Goal: Use online tool/utility: Utilize a website feature to perform a specific function

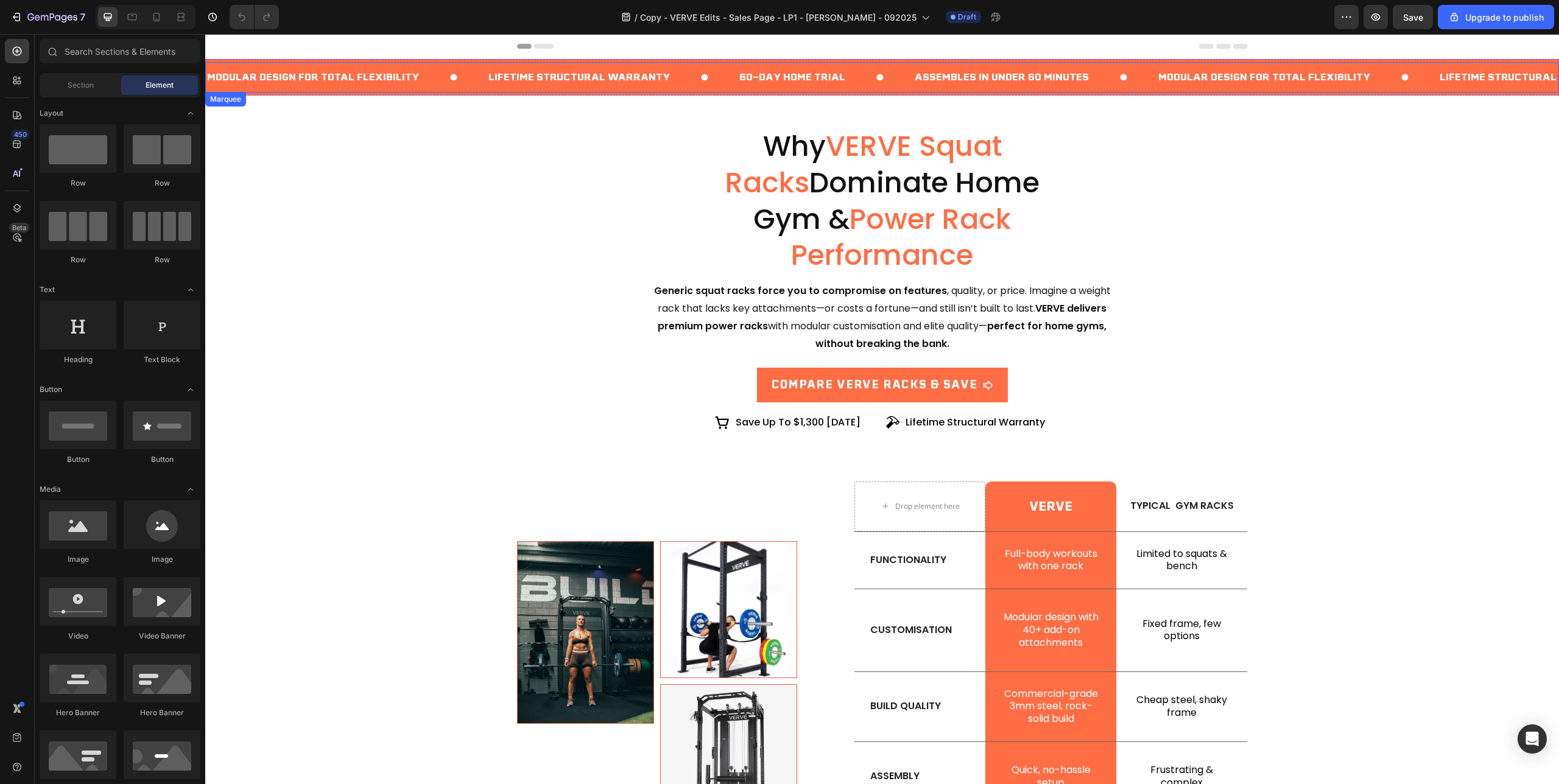
click at [895, 63] on icon at bounding box center [880, 77] width 31 height 31
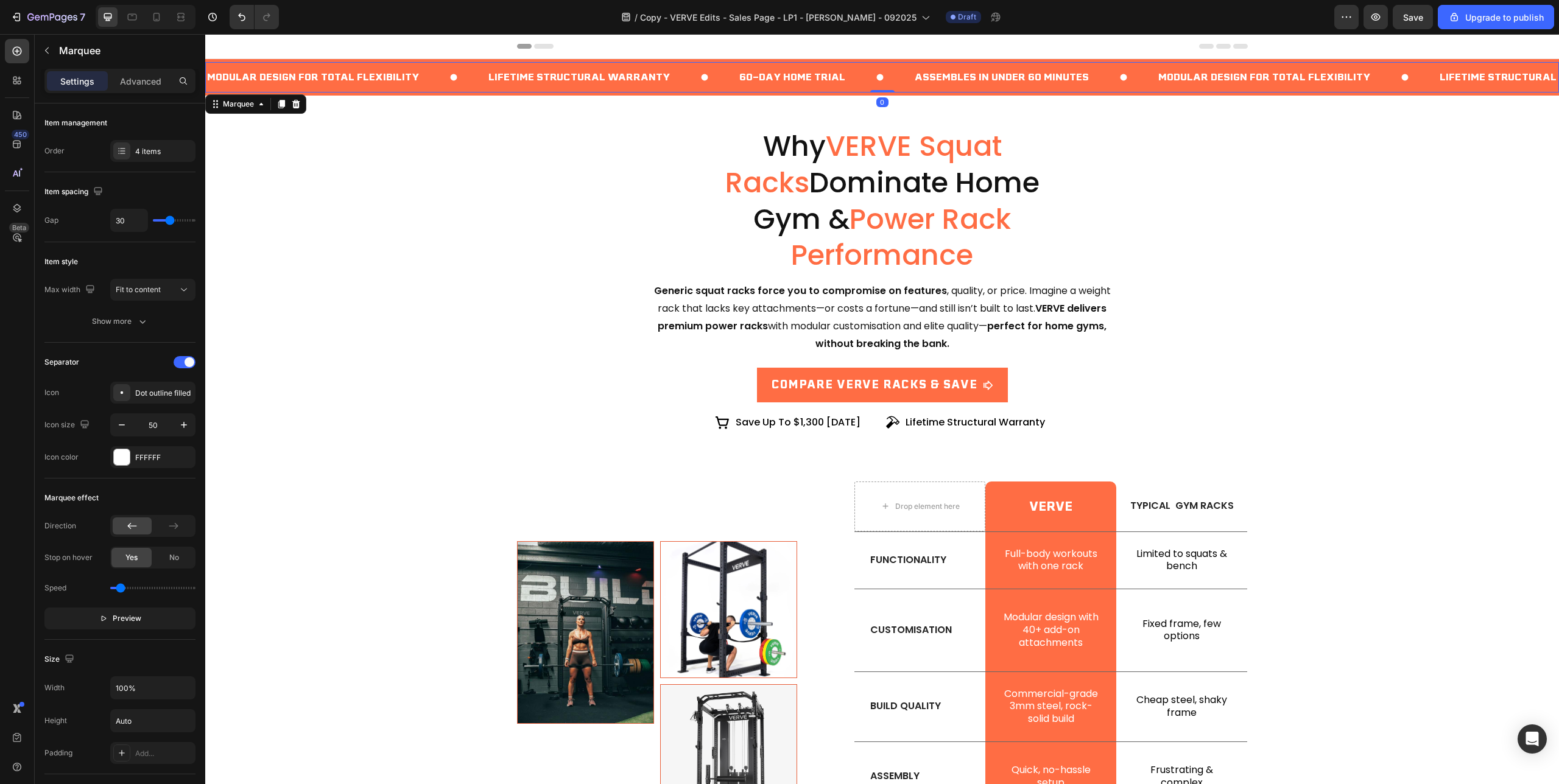
drag, startPoint x: 884, startPoint y: 92, endPoint x: 884, endPoint y: 80, distance: 12.0
click at [884, 80] on div "Modular Design for Total Flexibility Text Block Lifetime Structural Warranty Te…" at bounding box center [882, 77] width 1354 height 31
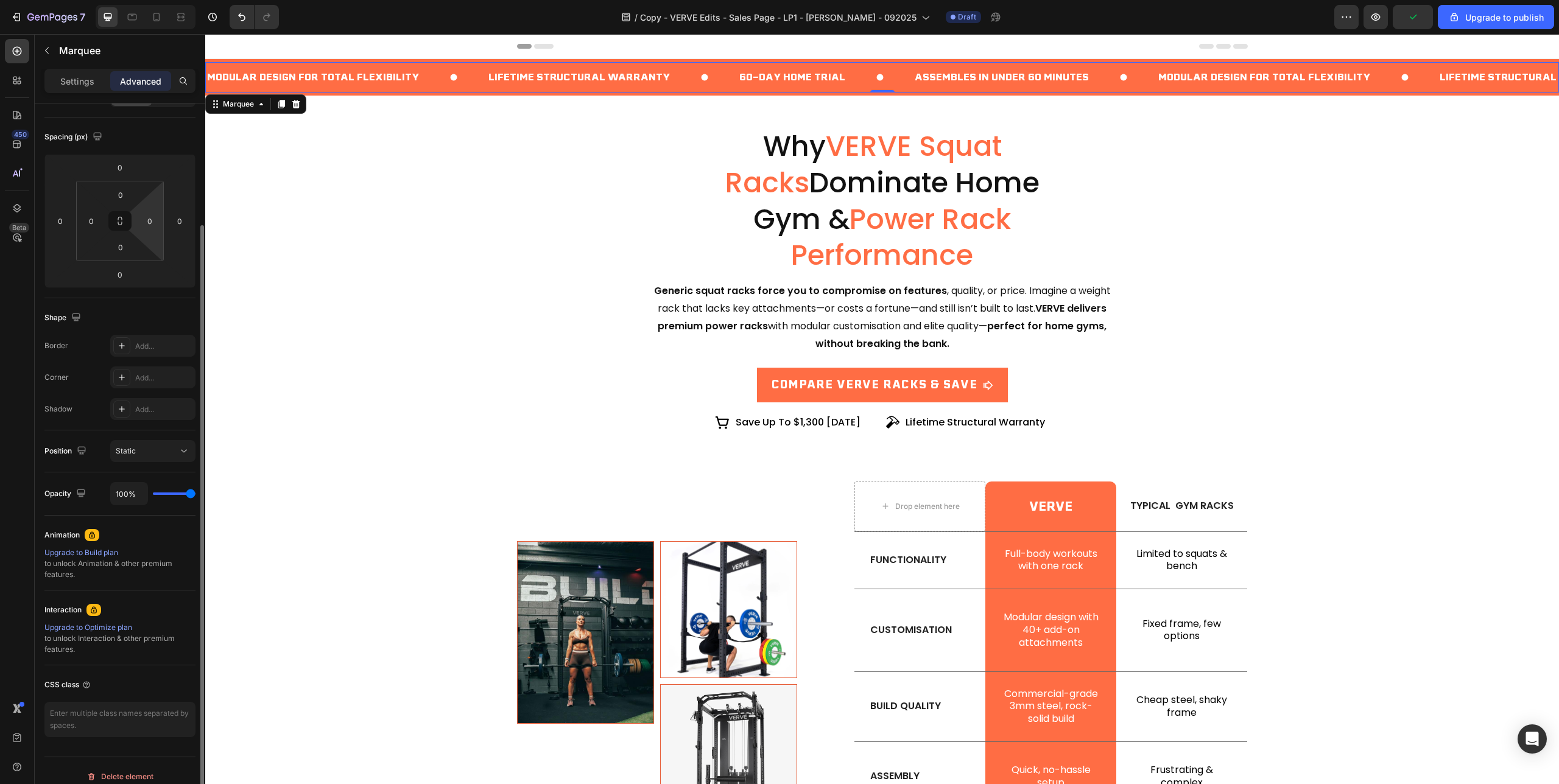
scroll to position [130, 0]
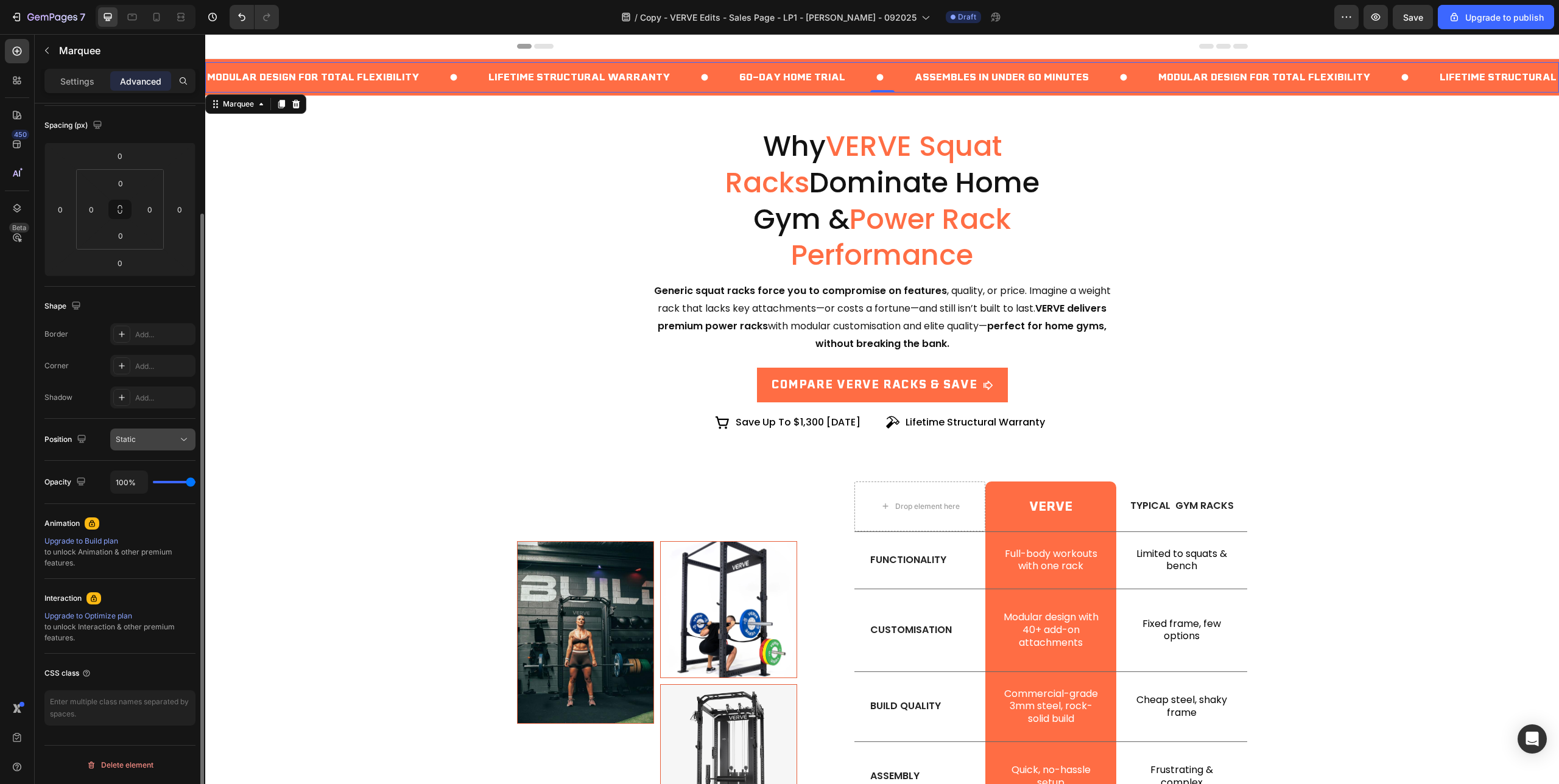
click at [171, 449] on button "Static" at bounding box center [152, 440] width 85 height 22
click at [173, 441] on div "Static" at bounding box center [146, 440] width 62 height 11
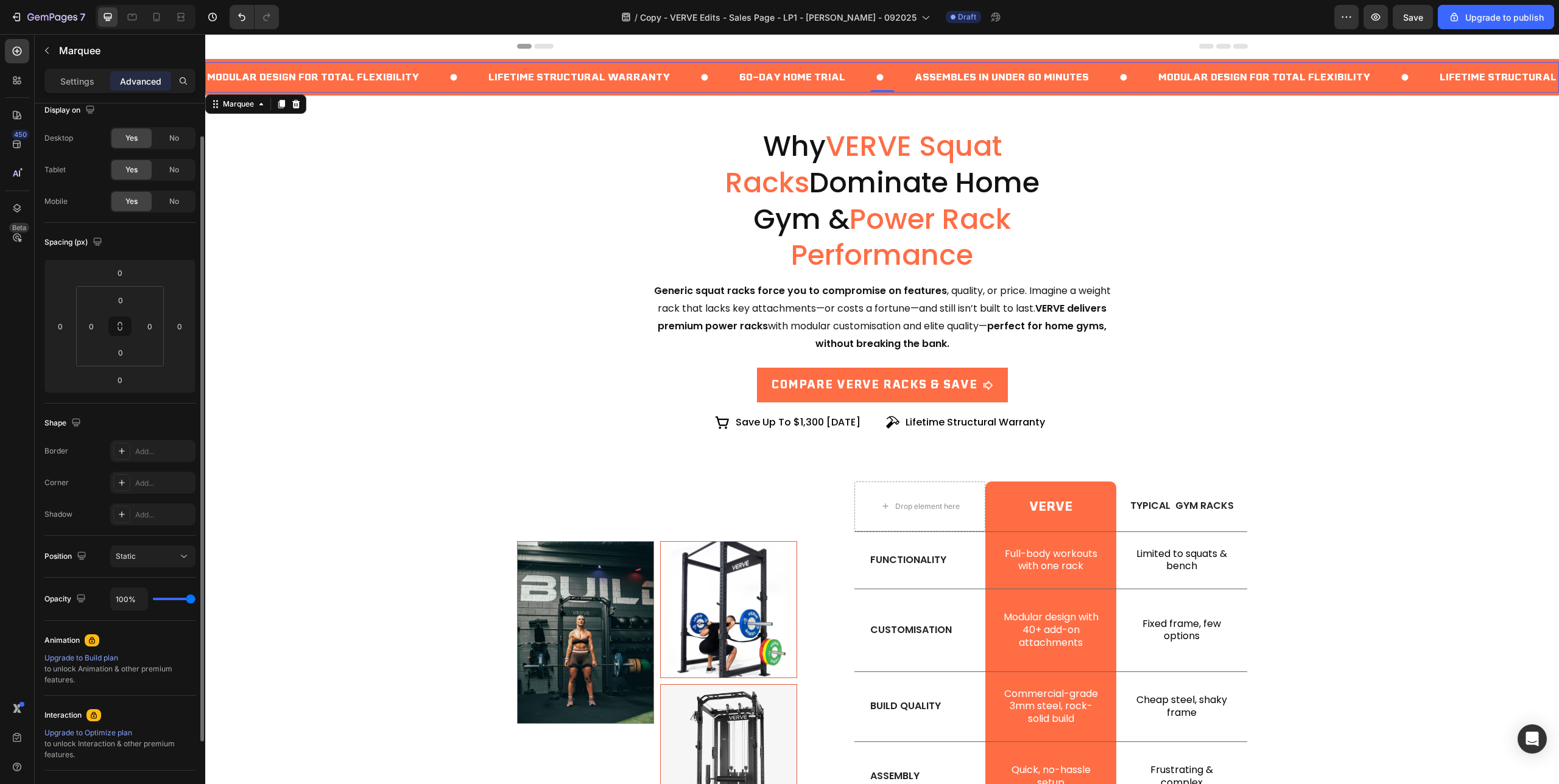
scroll to position [0, 0]
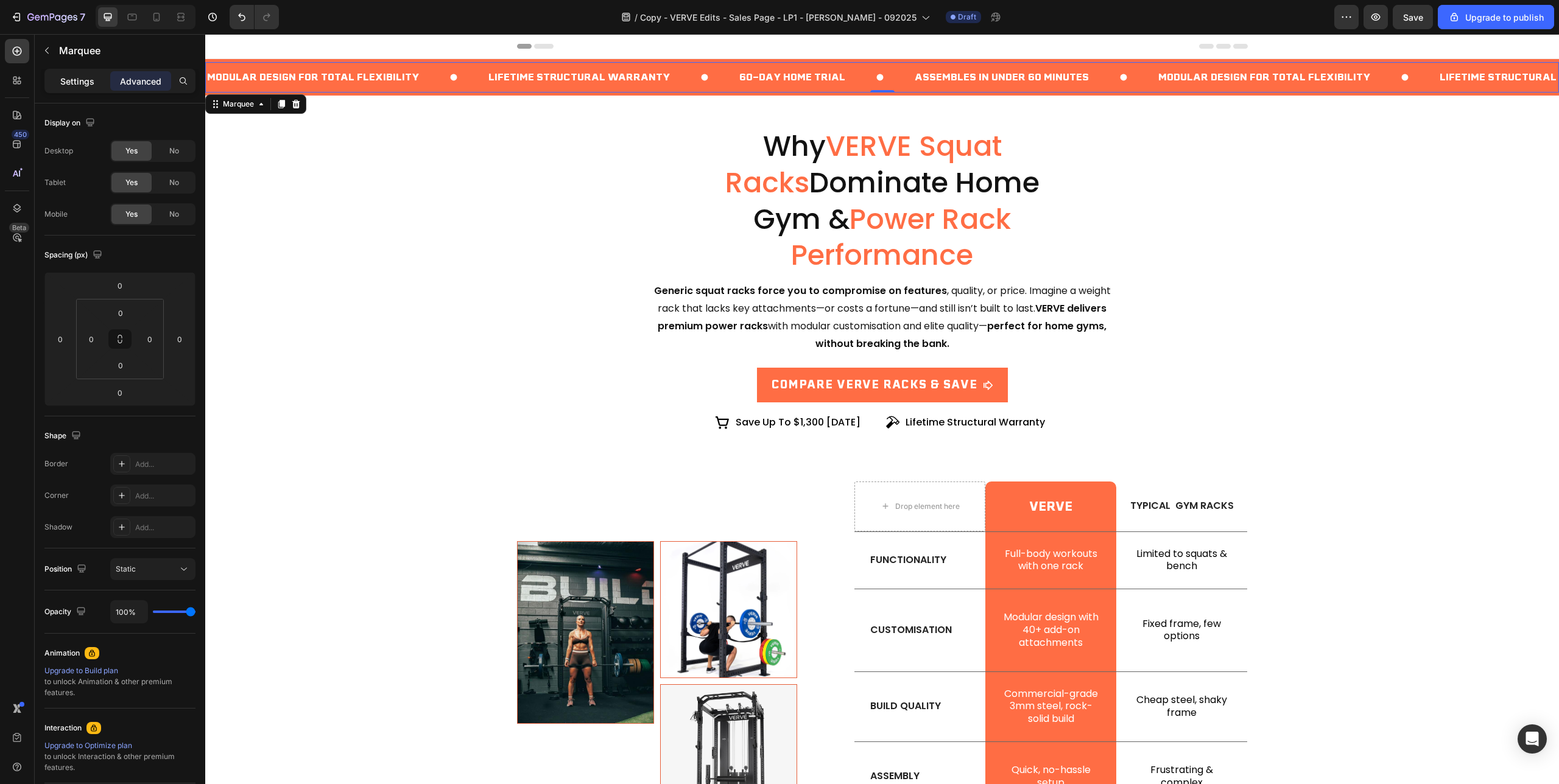
click at [75, 78] on p "Settings" at bounding box center [77, 81] width 34 height 13
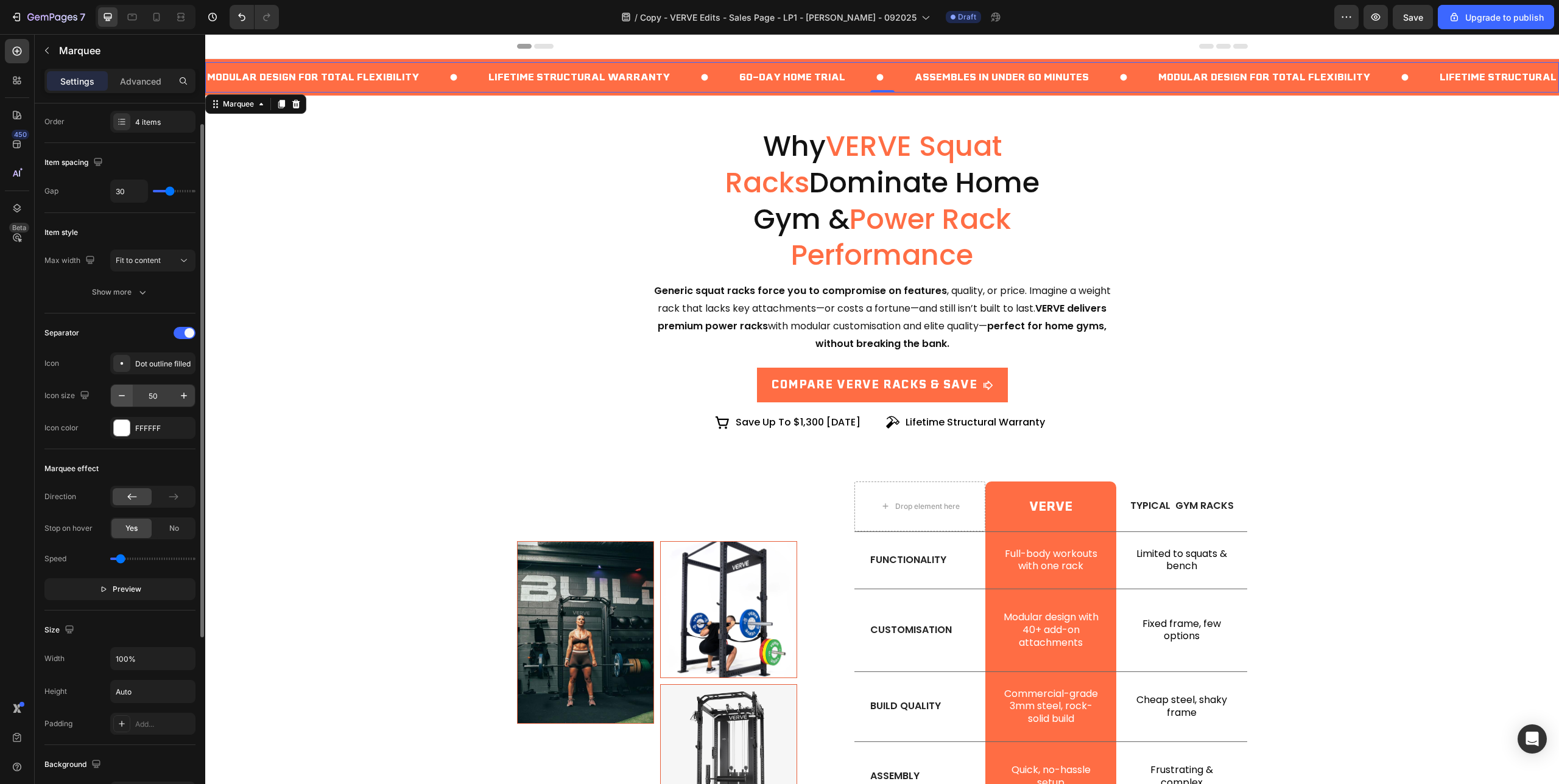
scroll to position [23, 0]
click at [122, 407] on icon "button" at bounding box center [122, 402] width 12 height 12
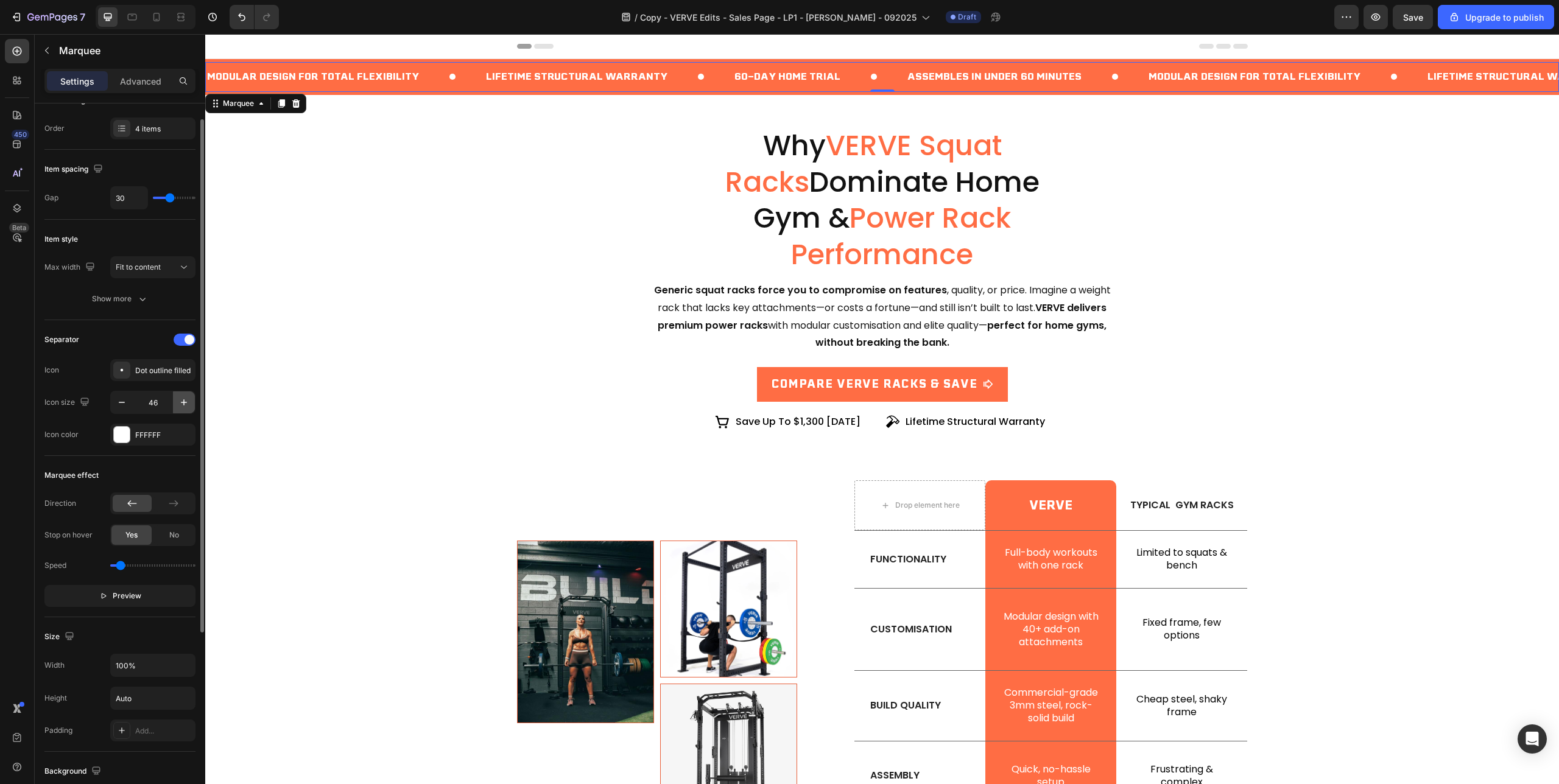
click at [186, 402] on icon "button" at bounding box center [184, 402] width 6 height 6
type input "50"
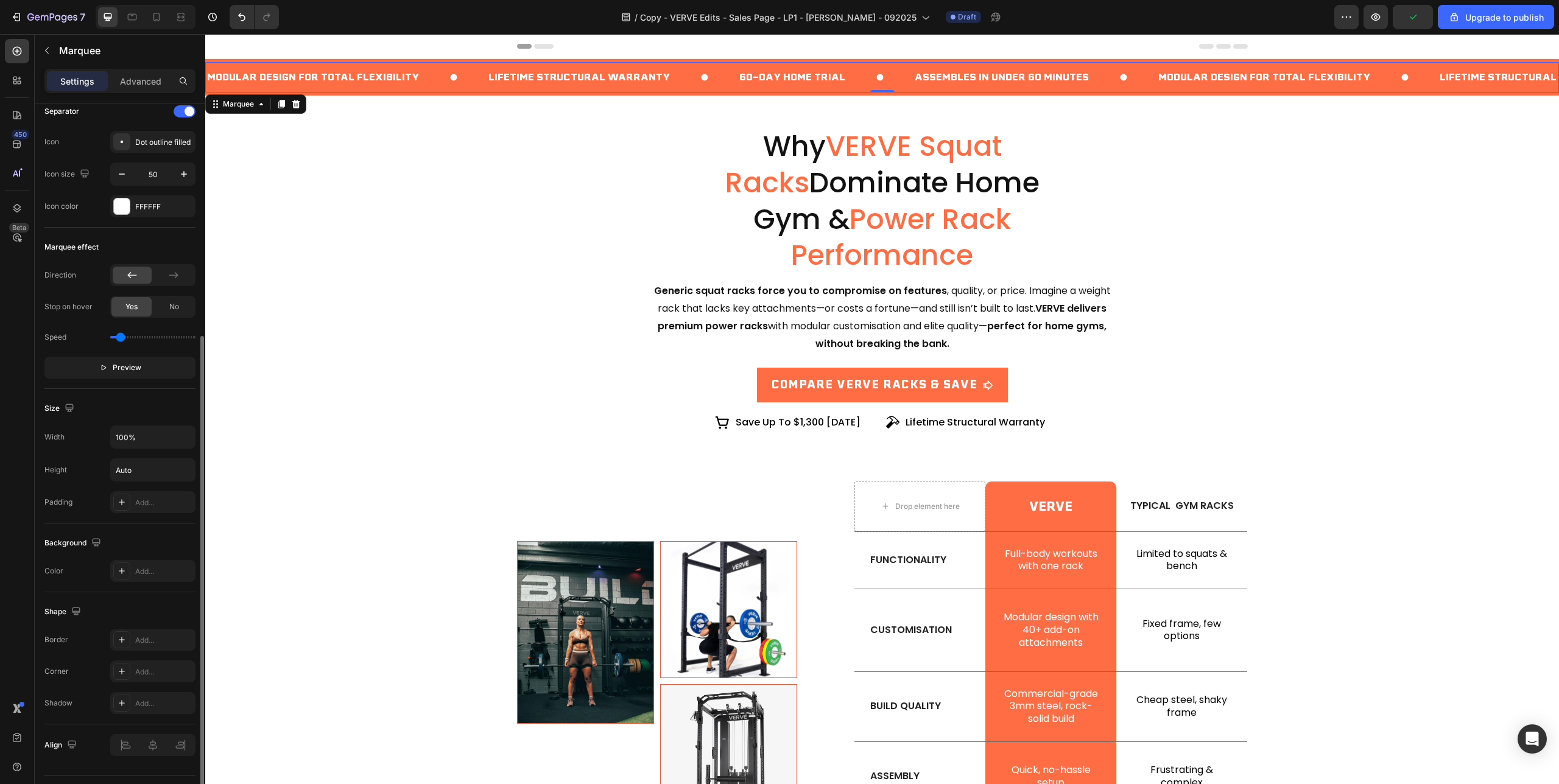
scroll to position [281, 0]
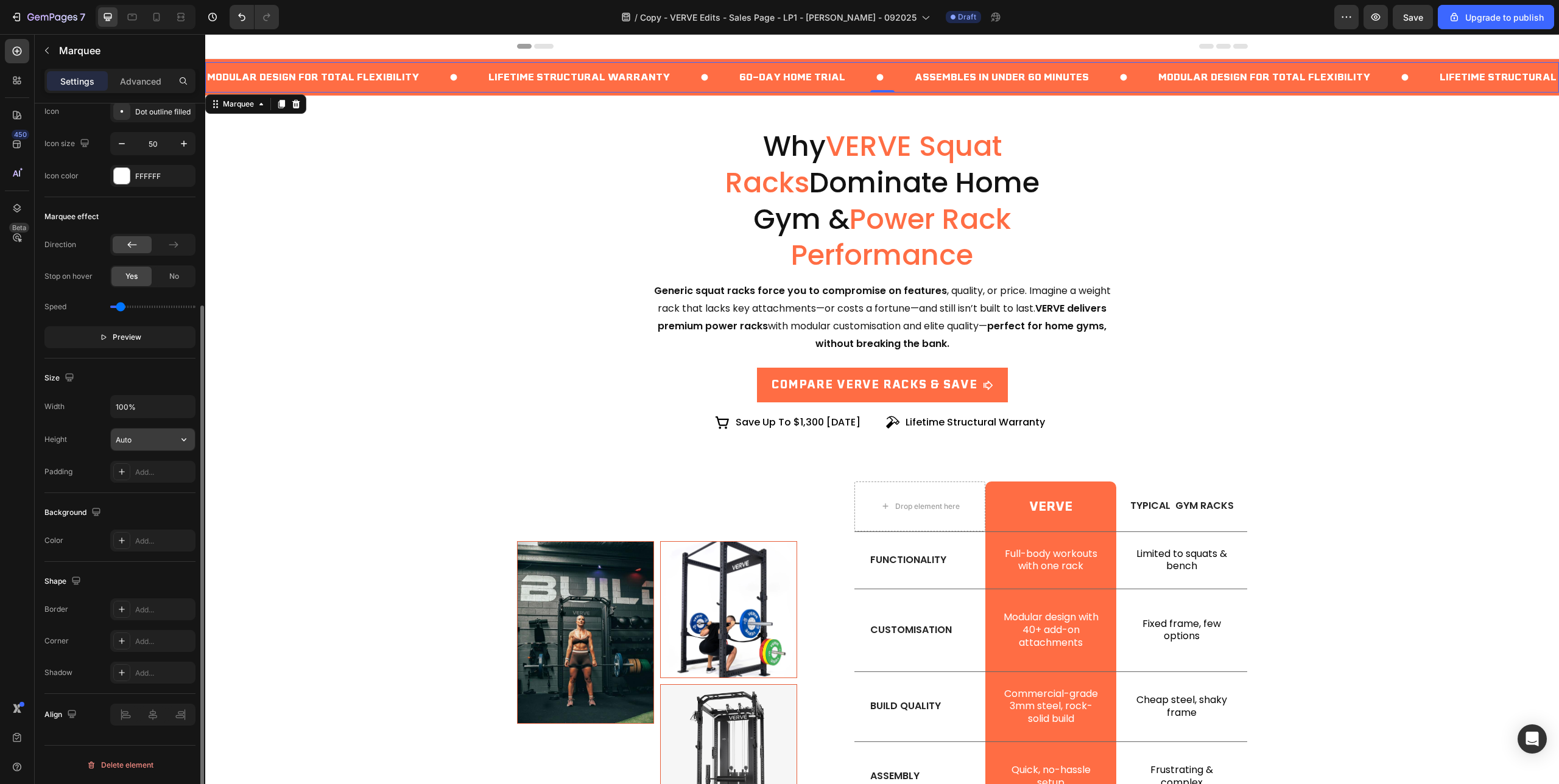
click at [151, 439] on input "Auto" at bounding box center [152, 440] width 84 height 22
click at [186, 437] on icon "button" at bounding box center [184, 440] width 12 height 12
click at [152, 498] on p "Small 32px" at bounding box center [149, 494] width 69 height 11
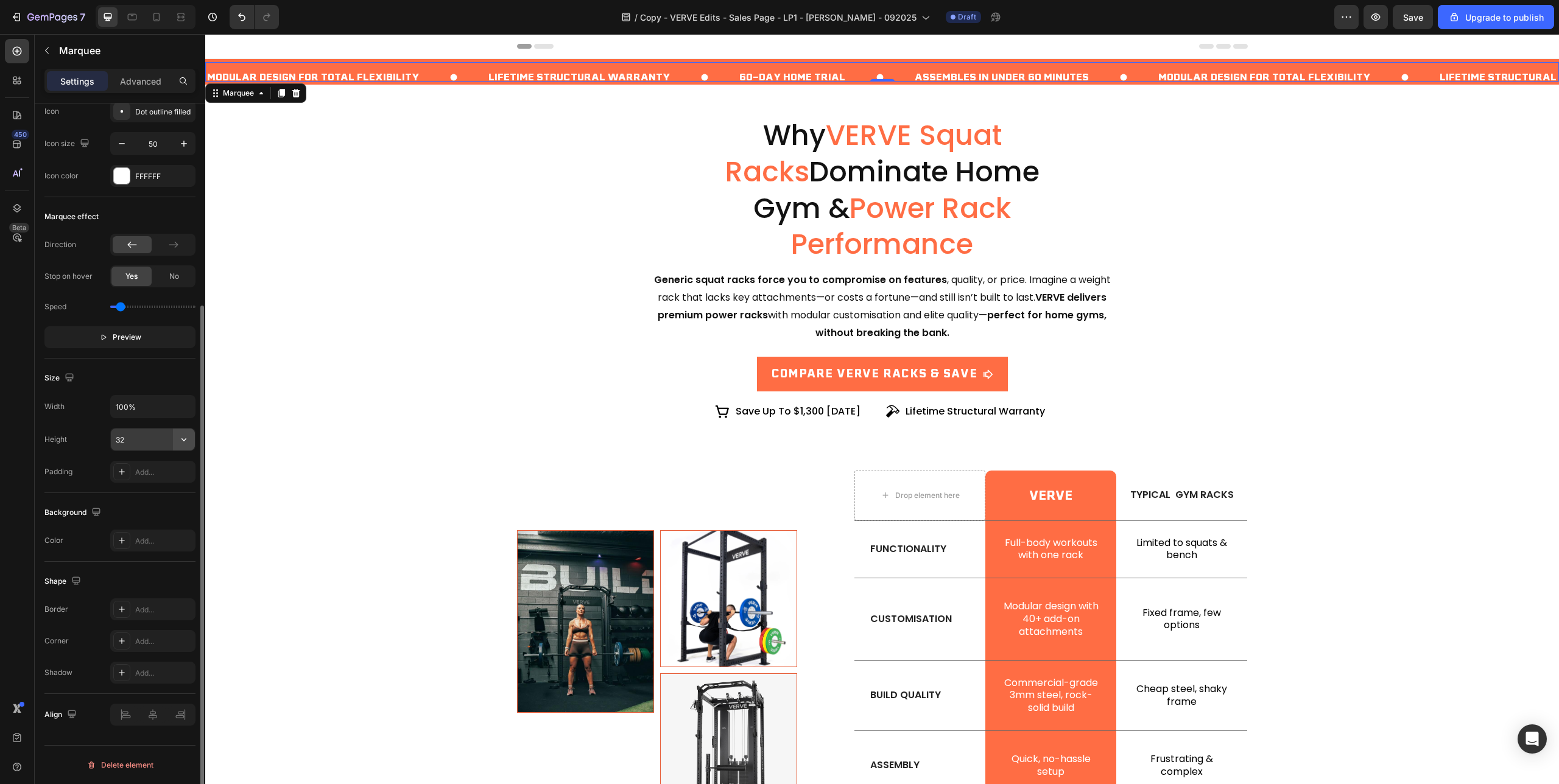
click at [187, 444] on icon "button" at bounding box center [184, 440] width 12 height 12
click at [155, 515] on p "Medium 48px" at bounding box center [149, 517] width 69 height 11
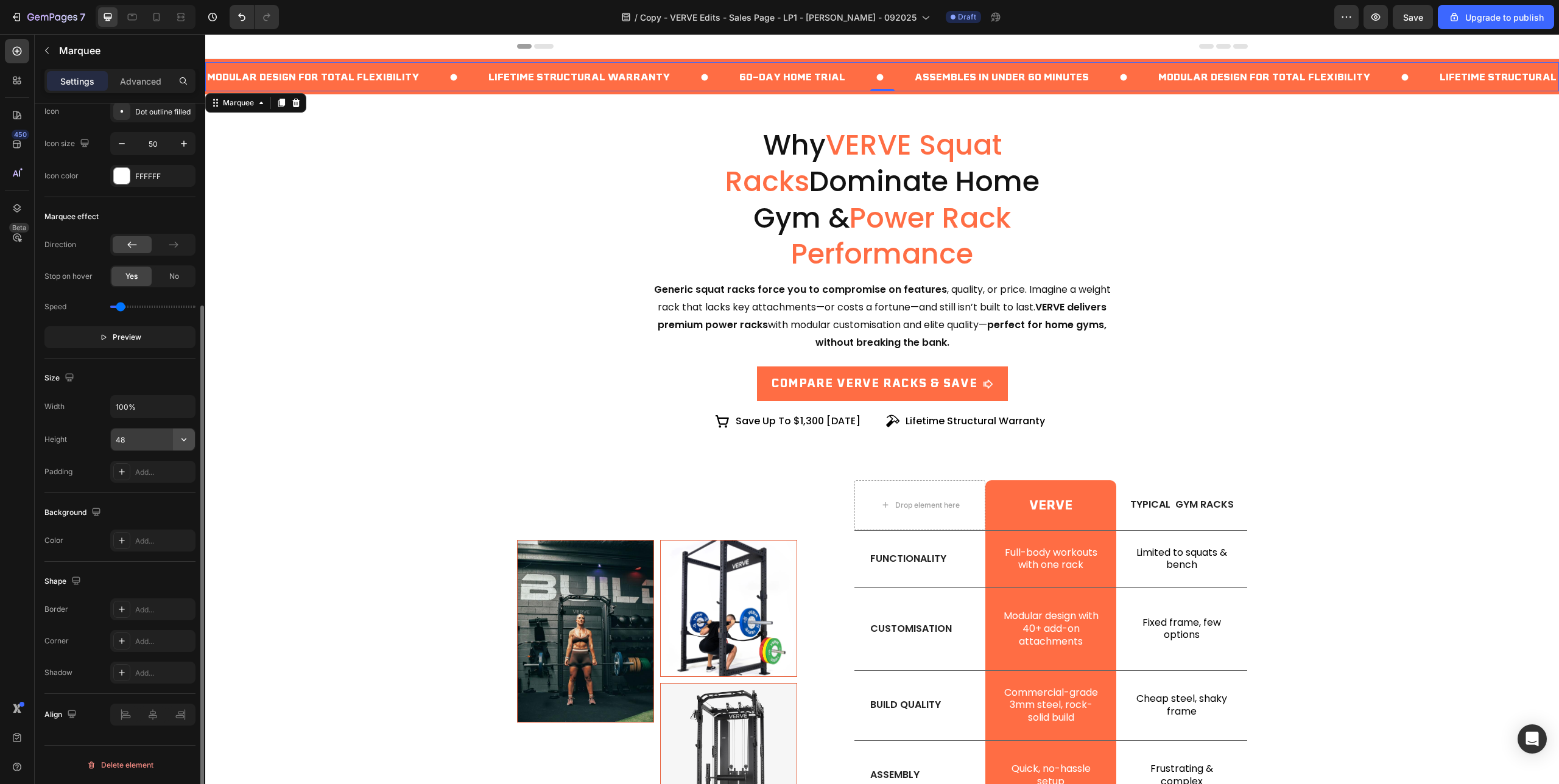
click at [186, 437] on icon "button" at bounding box center [184, 440] width 12 height 12
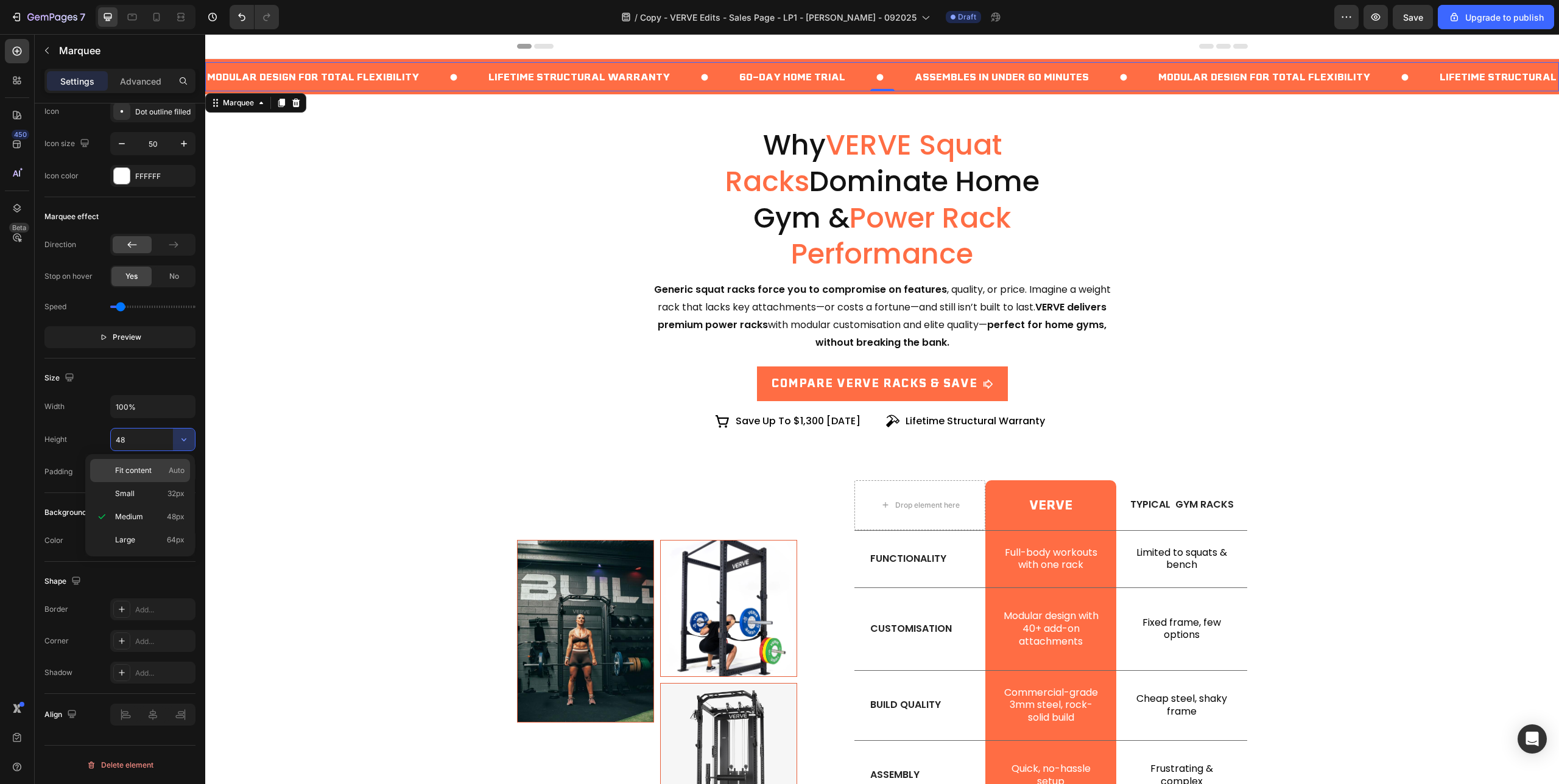
click at [156, 466] on p "Fit content Auto" at bounding box center [149, 471] width 69 height 11
type input "Auto"
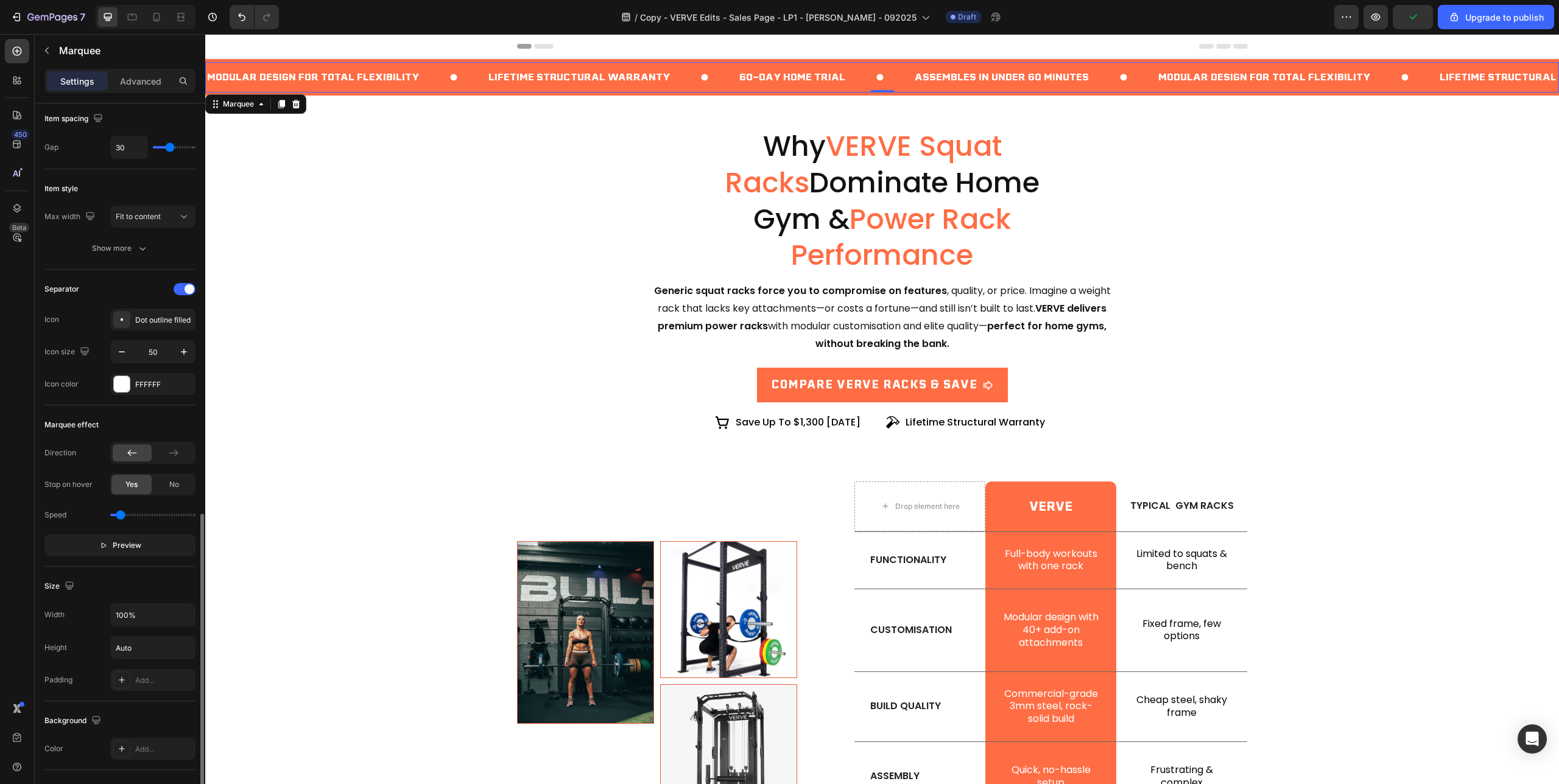
scroll to position [0, 0]
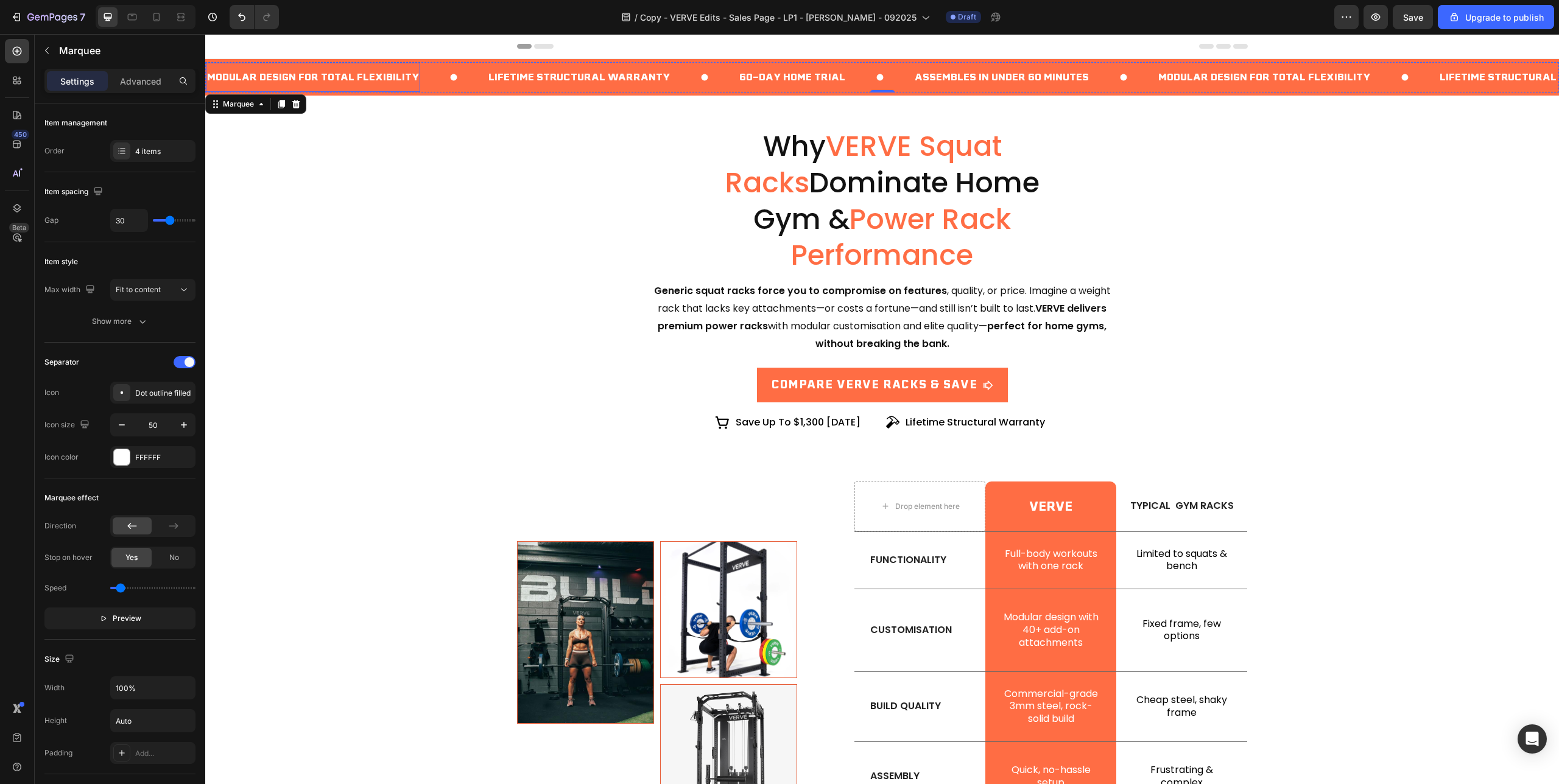
click at [282, 74] on p "Modular Design for Total Flexibility" at bounding box center [313, 77] width 212 height 18
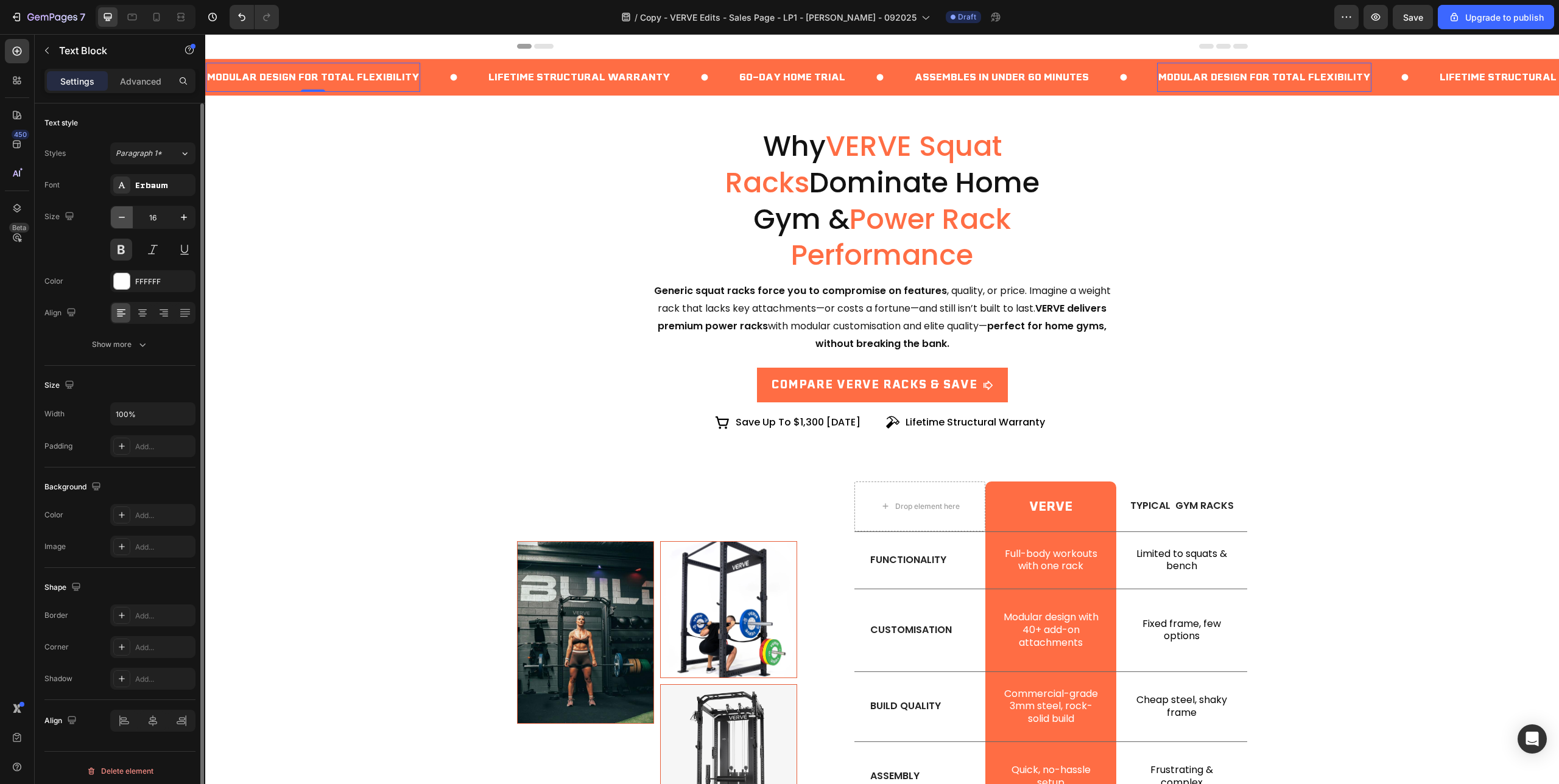
click at [125, 215] on icon "button" at bounding box center [122, 218] width 12 height 12
click at [180, 215] on icon "button" at bounding box center [184, 218] width 12 height 12
type input "16"
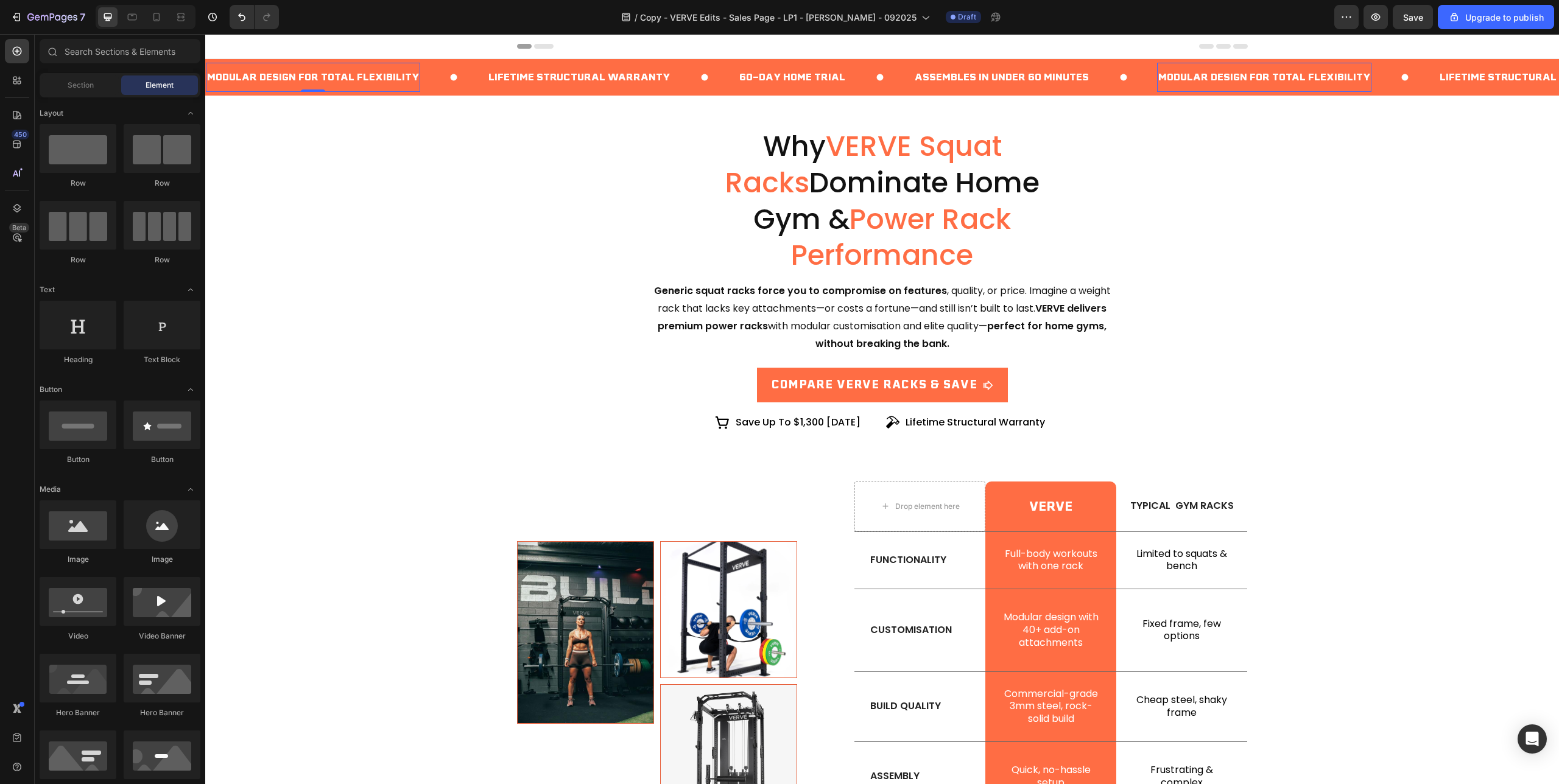
click at [438, 41] on div "Header" at bounding box center [882, 46] width 1354 height 25
click at [372, 202] on div "Why VERVE Squat Racks Dominate Home Gym & Power Rack Performance Heading Generi…" at bounding box center [882, 280] width 1324 height 305
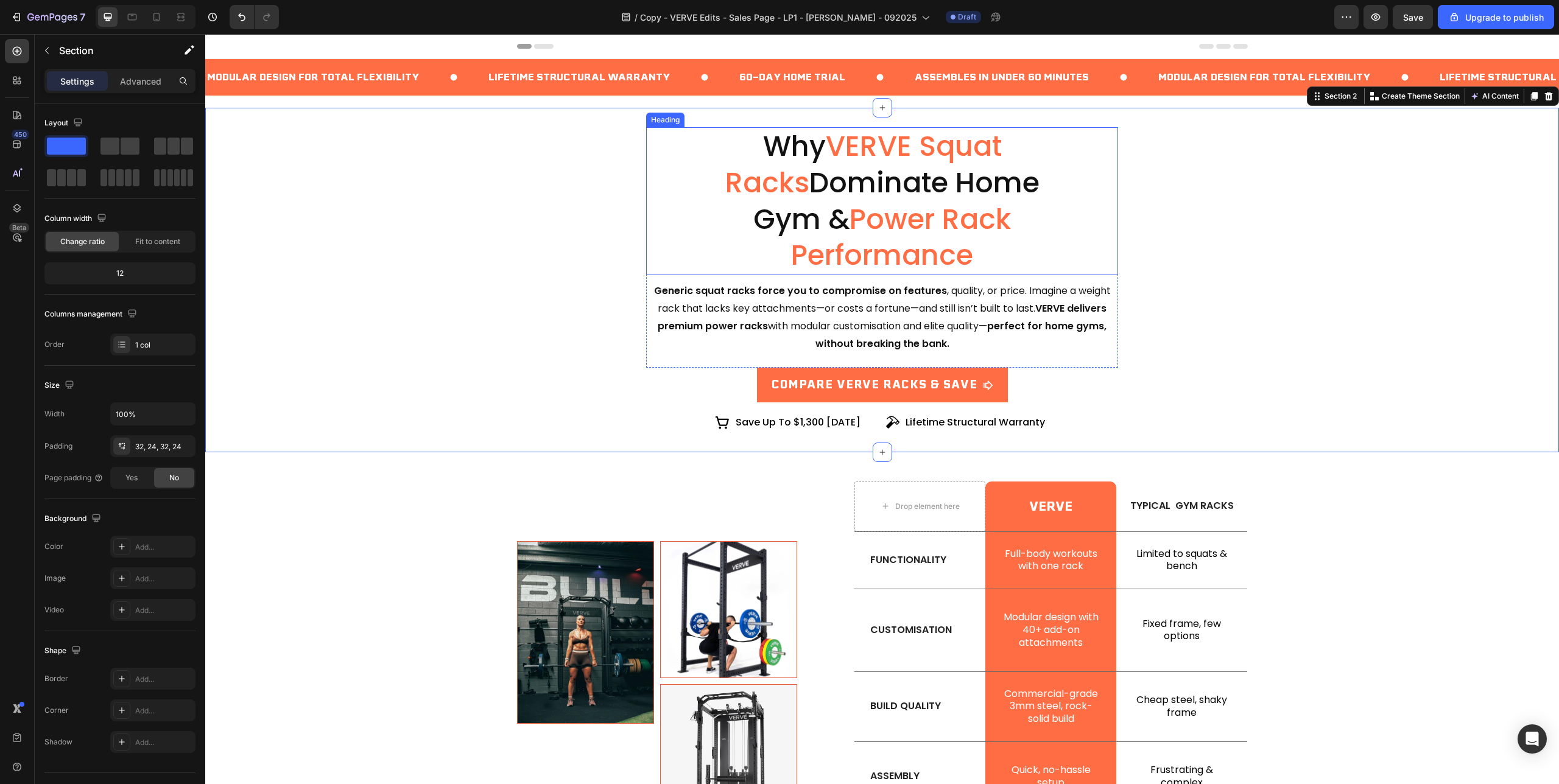
click at [740, 152] on h2 "Why VERVE Squat Racks Dominate Home Gym & Power Rack Performance" at bounding box center [882, 201] width 377 height 148
